Goal: Find specific page/section: Find specific page/section

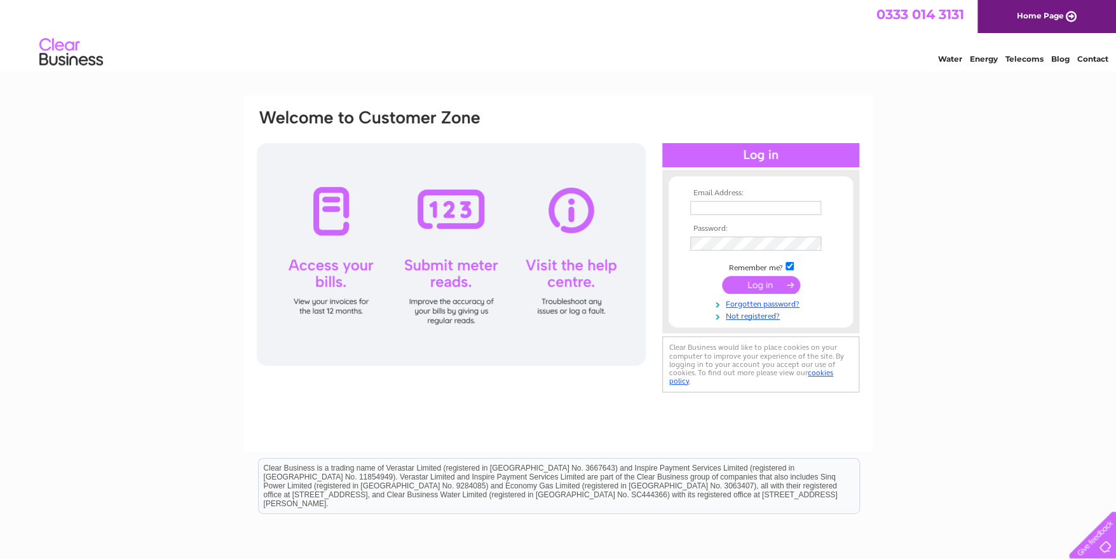
type input "[EMAIL_ADDRESS][DOMAIN_NAME][PERSON_NAME]"
click at [753, 283] on input "submit" at bounding box center [761, 285] width 78 height 18
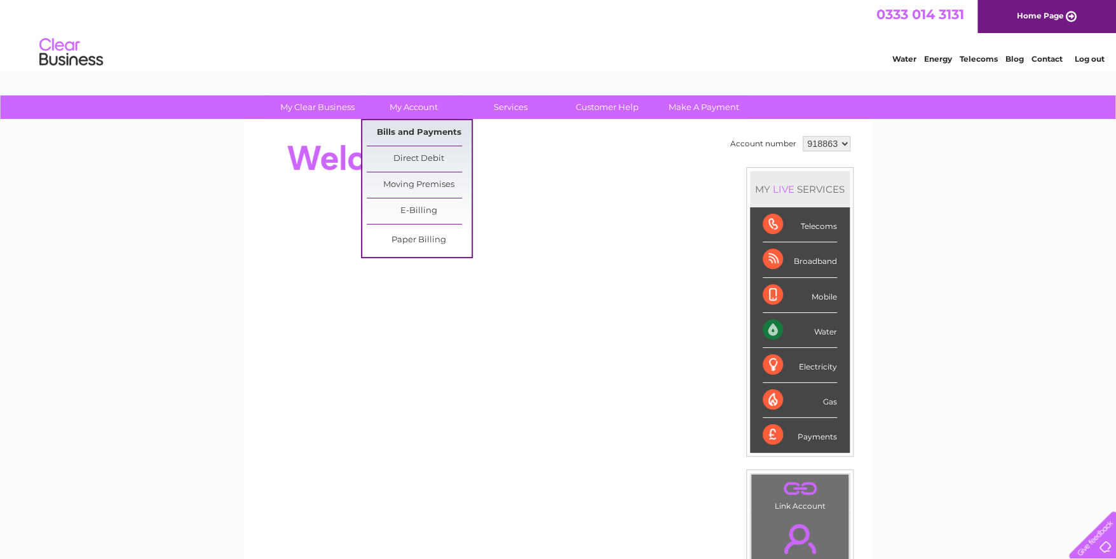
click at [420, 135] on link "Bills and Payments" at bounding box center [419, 132] width 105 height 25
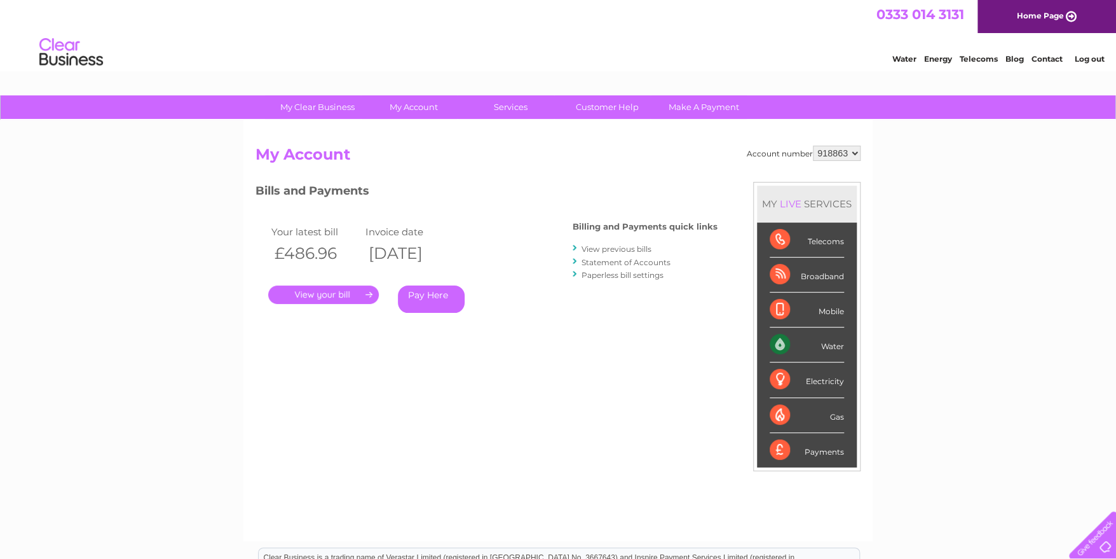
click at [323, 294] on link "." at bounding box center [323, 294] width 111 height 18
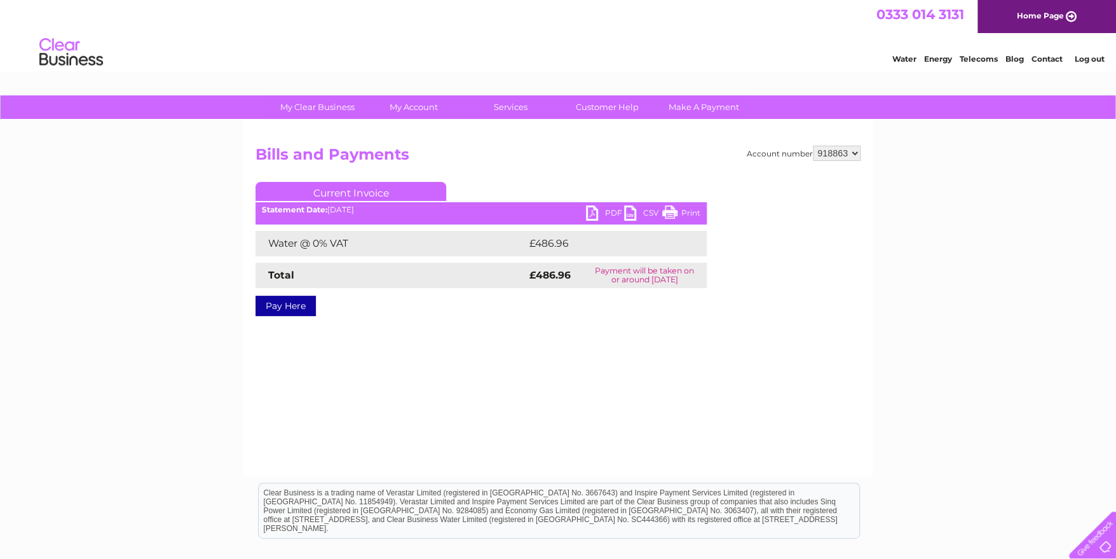
click at [599, 212] on link "PDF" at bounding box center [605, 214] width 38 height 18
